Goal: Task Accomplishment & Management: Use online tool/utility

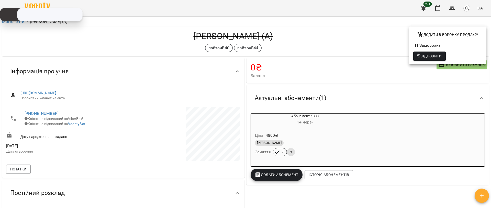
drag, startPoint x: 25, startPoint y: 19, endPoint x: 12, endPoint y: 8, distance: 16.9
click at [0, 0] on div "Скопійовано в буфер обміну 1 2 ABC 3 DEF 4 GHI 5 JKL 6 MNO 7 PQRS 8 TUV 9 WXYZ …" at bounding box center [0, 0] width 0 height 0
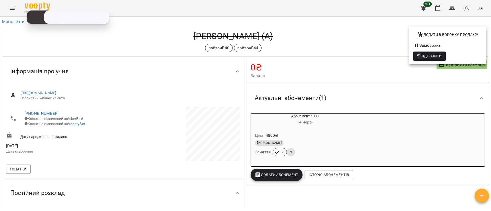
click at [11, 8] on div at bounding box center [245, 105] width 491 height 211
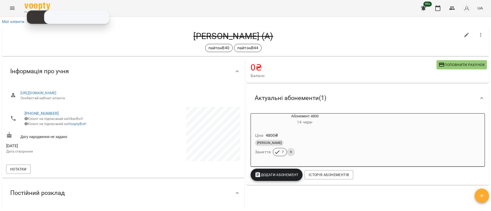
click at [11, 8] on icon "Menu" at bounding box center [12, 8] width 6 height 6
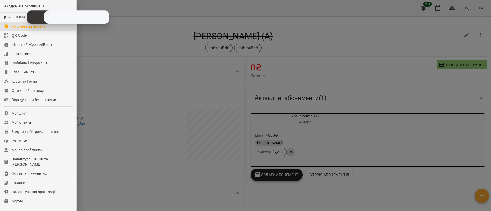
click at [24, 29] on div "Журнал відвідувань" at bounding box center [29, 26] width 34 height 5
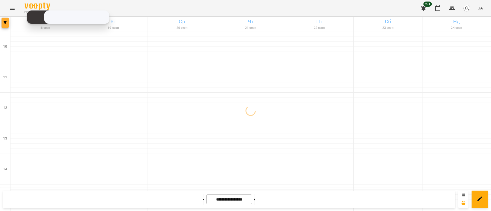
click at [5, 27] on button "button" at bounding box center [5, 23] width 7 height 10
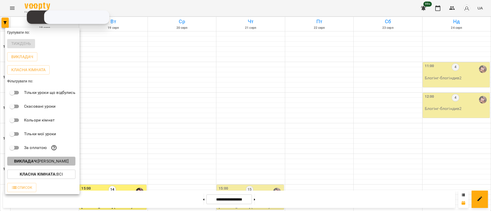
click at [59, 159] on button "Викладач : [PERSON_NAME]" at bounding box center [41, 161] width 68 height 9
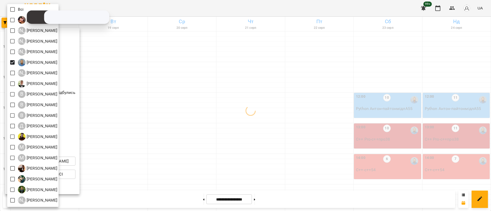
click at [139, 113] on div at bounding box center [245, 105] width 491 height 211
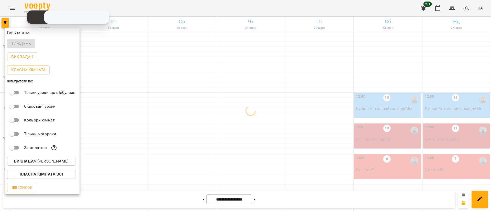
click at [139, 113] on div at bounding box center [245, 105] width 491 height 211
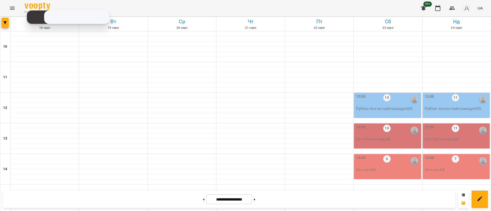
scroll to position [230, 0]
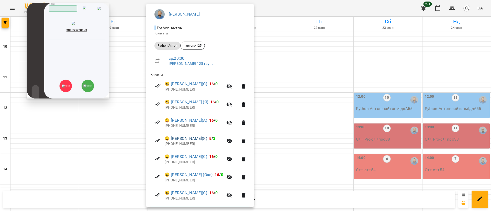
scroll to position [19, 0]
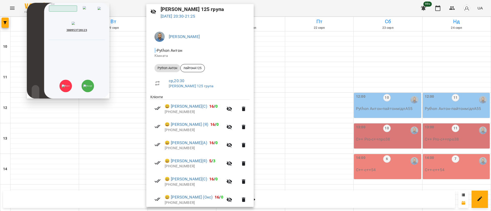
click at [102, 36] on icon at bounding box center [102, 36] width 0 height 0
